Goal: Navigation & Orientation: Understand site structure

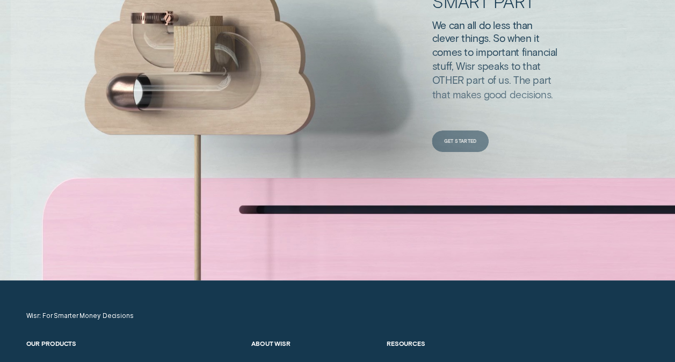
scroll to position [3006, 0]
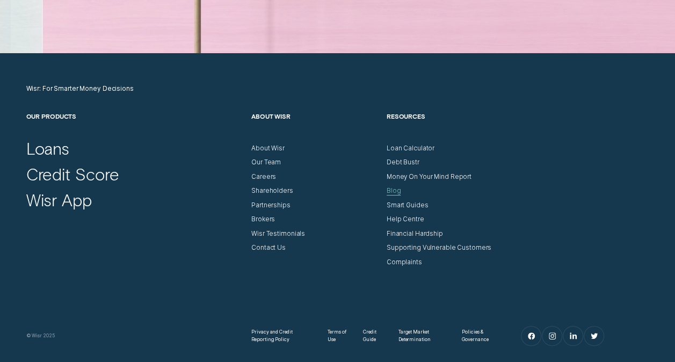
click at [398, 191] on div "Blog" at bounding box center [394, 191] width 14 height 8
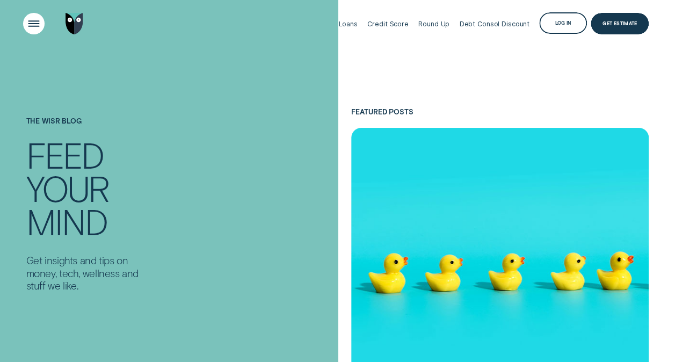
click at [28, 21] on div "Open Menu" at bounding box center [34, 24] width 30 height 30
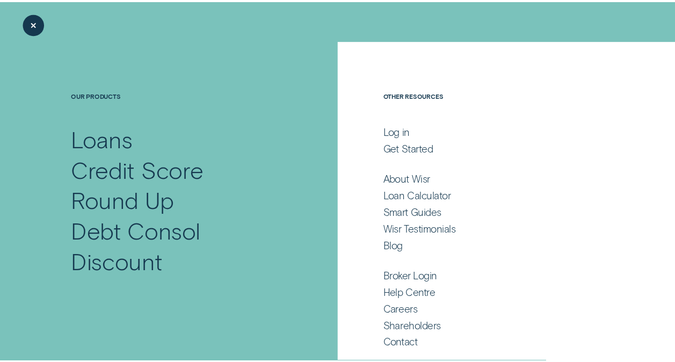
scroll to position [9, 0]
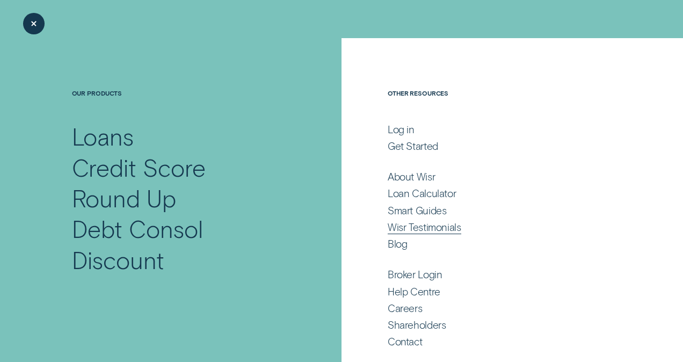
click at [438, 231] on div "Wisr Testimonials" at bounding box center [425, 227] width 74 height 13
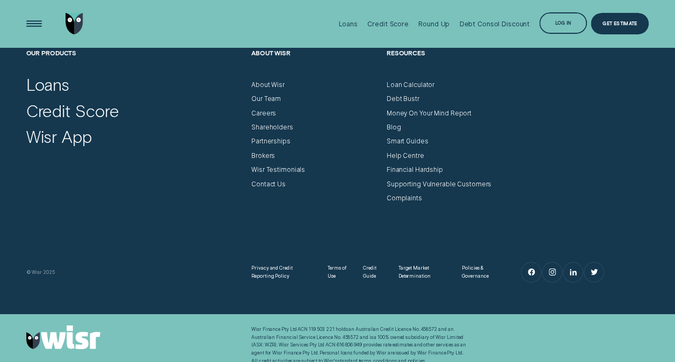
scroll to position [3612, 0]
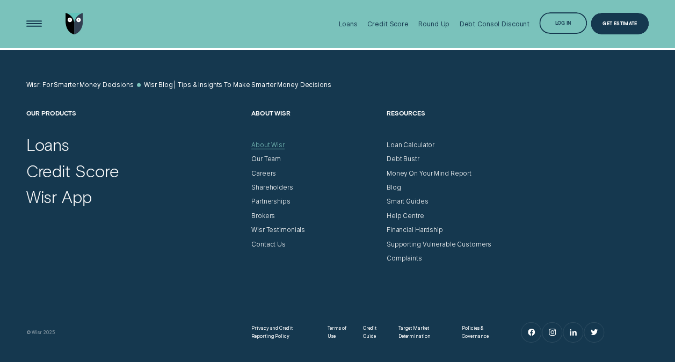
click at [267, 141] on div "About Wisr" at bounding box center [267, 145] width 33 height 8
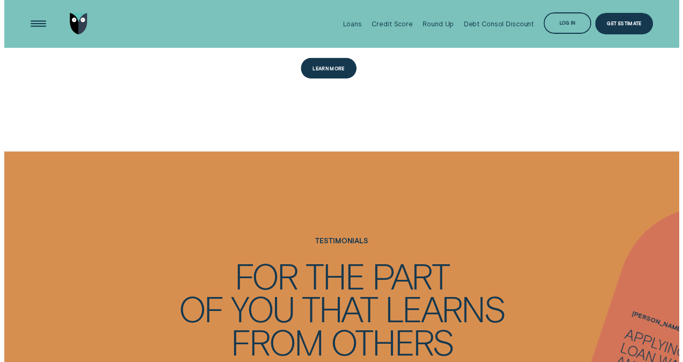
scroll to position [805, 0]
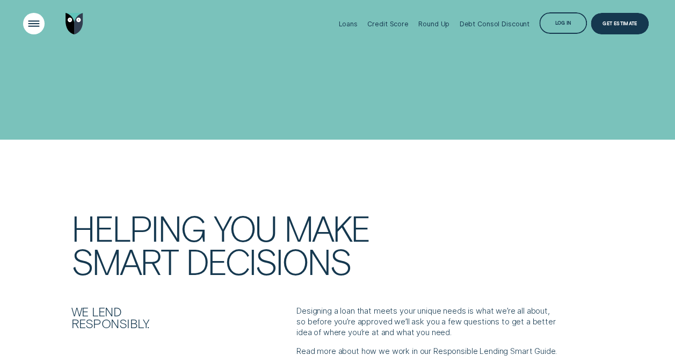
click at [25, 21] on div "Open Menu" at bounding box center [34, 24] width 30 height 30
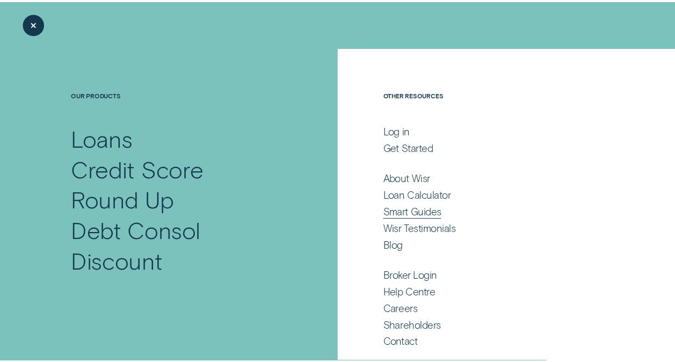
scroll to position [9, 0]
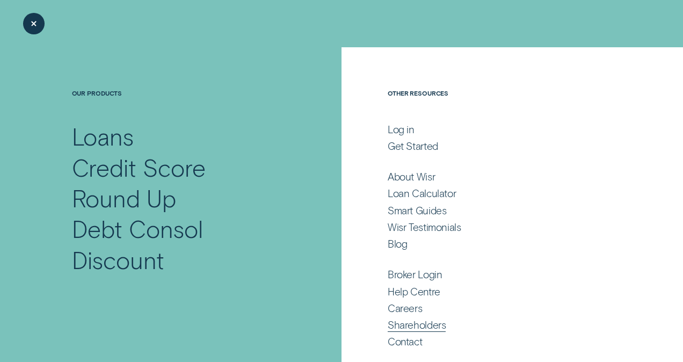
click at [412, 325] on div "Shareholders" at bounding box center [417, 324] width 58 height 13
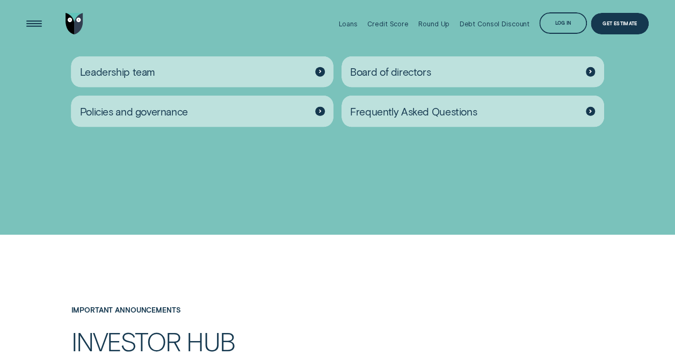
scroll to position [1235, 0]
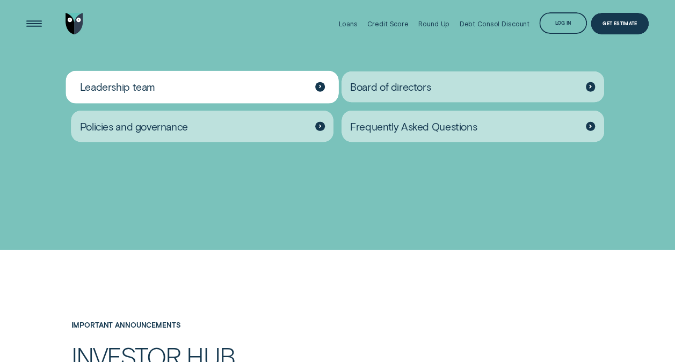
click at [320, 88] on icon at bounding box center [320, 87] width 2 height 4
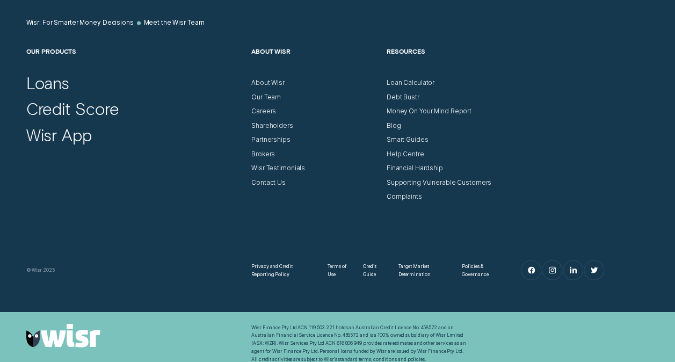
scroll to position [1029, 0]
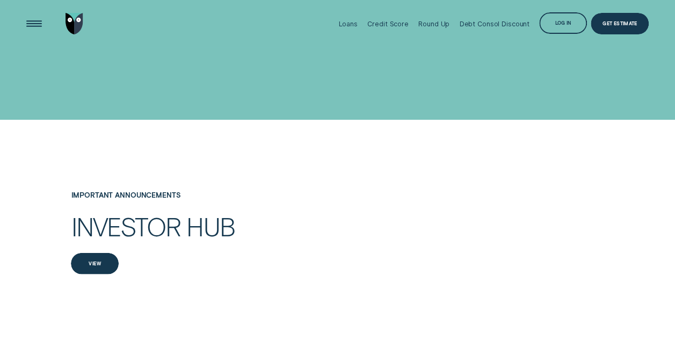
scroll to position [1235, 0]
